Goal: Transaction & Acquisition: Purchase product/service

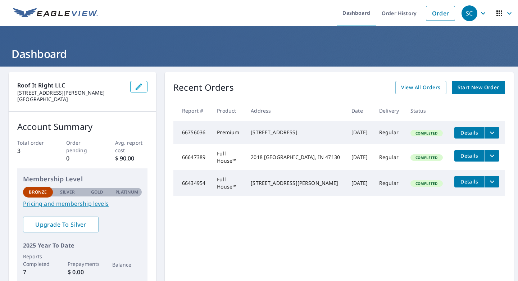
click at [440, 14] on link "Order" at bounding box center [440, 13] width 29 height 15
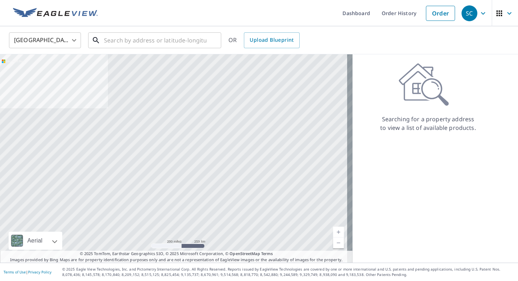
click at [158, 41] on input "text" at bounding box center [155, 40] width 103 height 20
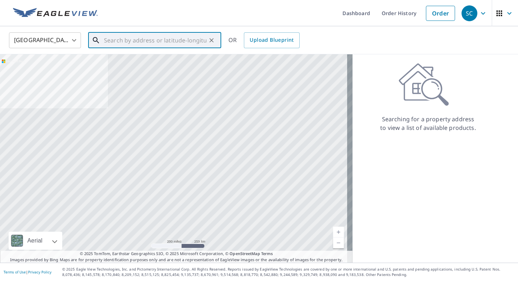
click at [147, 41] on input "text" at bounding box center [155, 40] width 103 height 20
click at [162, 42] on input "text" at bounding box center [155, 40] width 103 height 20
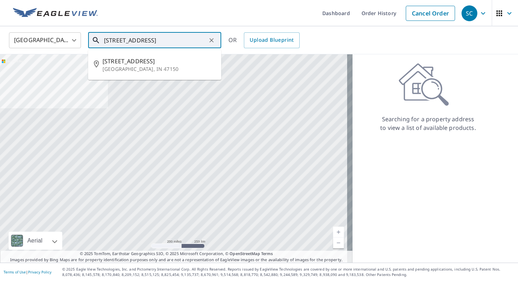
click at [173, 65] on span "[STREET_ADDRESS]" at bounding box center [159, 61] width 113 height 9
type input "[STREET_ADDRESS]"
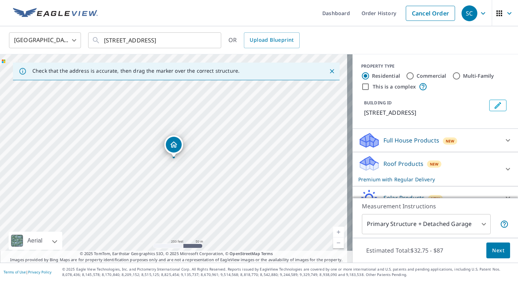
click at [328, 72] on icon "Close" at bounding box center [331, 71] width 7 height 7
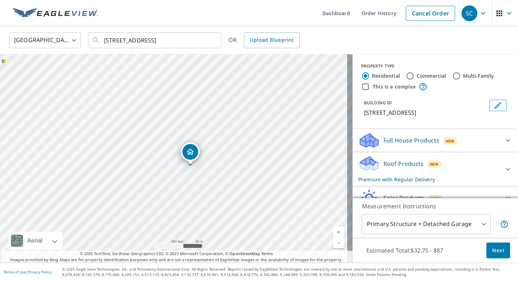
click at [414, 145] on p "Full House Products" at bounding box center [411, 140] width 56 height 9
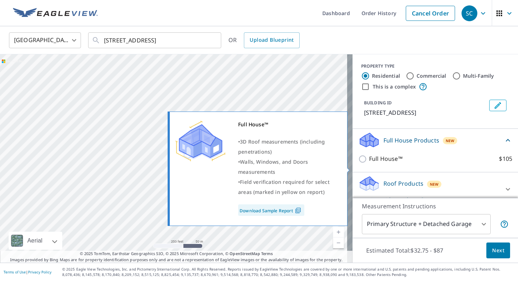
click at [359, 163] on input "Full House™ $105" at bounding box center [363, 159] width 11 height 9
checkbox input "true"
checkbox input "false"
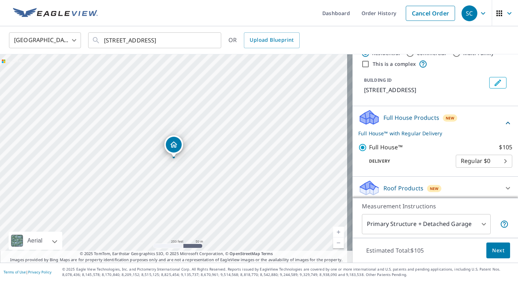
scroll to position [79, 0]
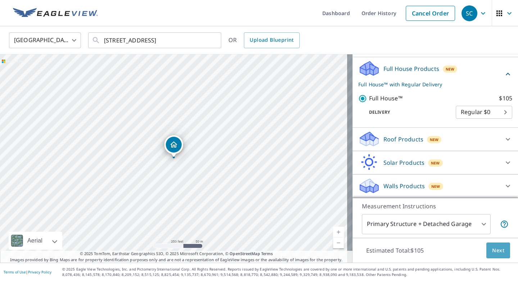
click at [494, 252] on span "Next" at bounding box center [498, 250] width 12 height 9
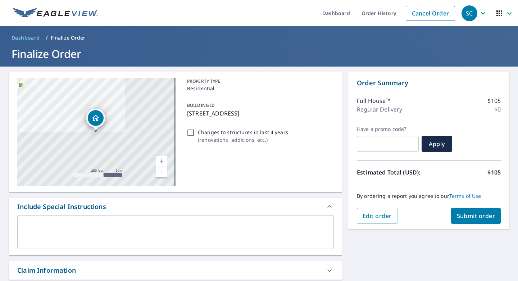
click at [186, 133] on input "Changes to structures in last 4 years ( renovations, additions, etc. )" at bounding box center [190, 132] width 9 height 9
click at [190, 132] on input "Changes to structures in last 4 years ( renovations, additions, etc. )" at bounding box center [190, 132] width 9 height 9
checkbox input "false"
click at [474, 214] on span "Submit order" at bounding box center [476, 216] width 38 height 8
